Goal: Information Seeking & Learning: Learn about a topic

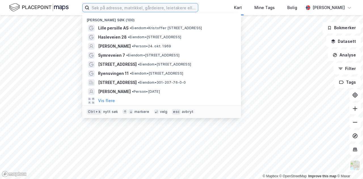
click at [118, 7] on input at bounding box center [143, 7] width 109 height 9
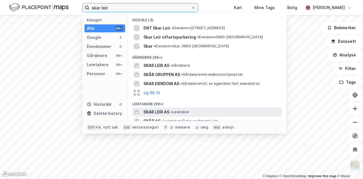
type input "skar leir"
click at [158, 112] on span "SKAR LEIR AS" at bounding box center [157, 112] width 26 height 7
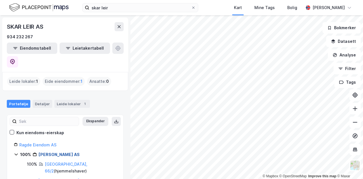
click at [52, 152] on link "[PERSON_NAME] AS" at bounding box center [59, 154] width 41 height 5
click at [41, 142] on link "Ragde Eiendom AS" at bounding box center [37, 144] width 37 height 5
click at [225, 8] on div "skar leir Kart Mine Tags Bolig [PERSON_NAME]" at bounding box center [181, 7] width 363 height 15
click at [217, 10] on div "skar leir Kart Mine Tags Bolig [PERSON_NAME]" at bounding box center [181, 7] width 363 height 15
click at [224, 10] on div "skar leir Kart Mine Tags Bolig [PERSON_NAME]" at bounding box center [181, 7] width 363 height 15
